Goal: Task Accomplishment & Management: Use online tool/utility

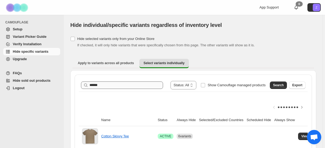
scroll to position [26, 0]
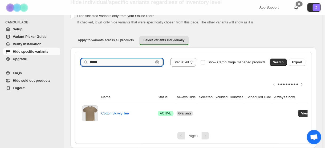
click at [105, 59] on input "******" at bounding box center [122, 62] width 64 height 7
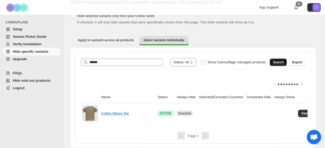
click at [284, 60] on span "Search" at bounding box center [278, 62] width 11 height 4
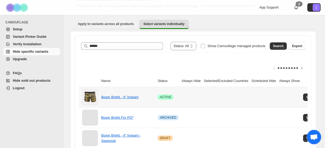
scroll to position [66, 0]
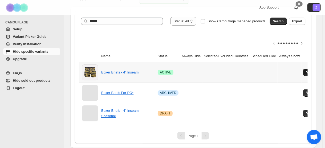
click at [307, 70] on span "View variants" at bounding box center [317, 72] width 21 height 4
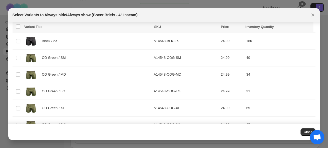
scroll to position [639, 0]
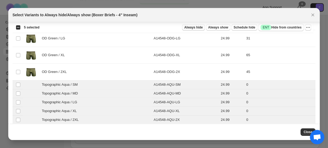
click at [201, 28] on span "Always hide" at bounding box center [193, 27] width 18 height 4
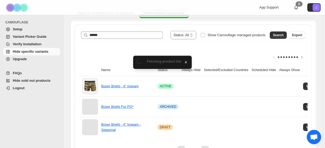
scroll to position [66, 0]
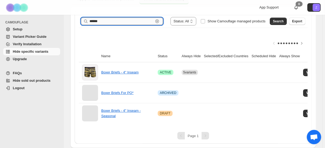
click at [117, 21] on input "******" at bounding box center [122, 21] width 64 height 7
click at [282, 19] on span "Search" at bounding box center [278, 21] width 11 height 4
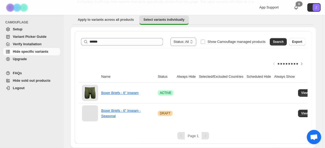
scroll to position [46, 0]
click at [302, 91] on span "View variants" at bounding box center [312, 93] width 21 height 4
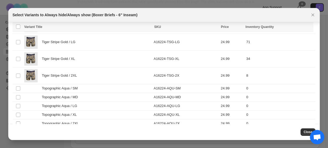
scroll to position [639, 0]
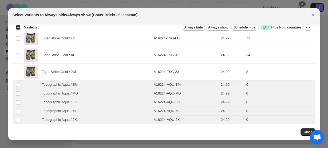
click at [201, 28] on span "Always hide" at bounding box center [193, 27] width 18 height 4
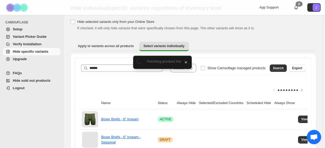
scroll to position [46, 0]
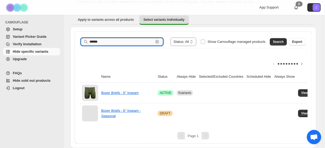
click at [108, 38] on input "******" at bounding box center [122, 41] width 64 height 7
type input "******"
click at [280, 40] on span "Search" at bounding box center [278, 42] width 11 height 4
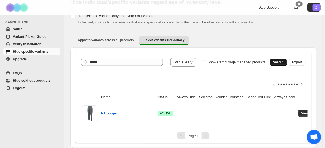
scroll to position [26, 0]
click at [302, 112] on span "View variants" at bounding box center [312, 114] width 21 height 4
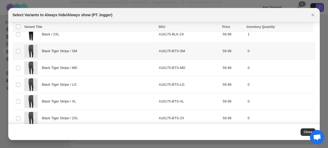
scroll to position [304, 0]
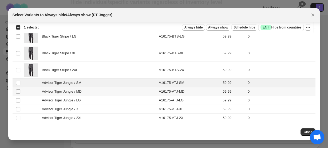
click at [18, 92] on span ":r6o:" at bounding box center [18, 91] width 5 height 5
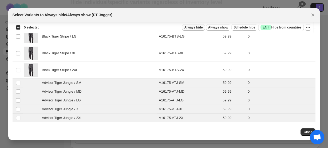
click at [194, 27] on span "Always hide" at bounding box center [193, 27] width 18 height 4
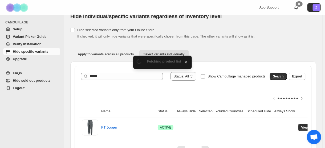
scroll to position [26, 0]
